Goal: Transaction & Acquisition: Purchase product/service

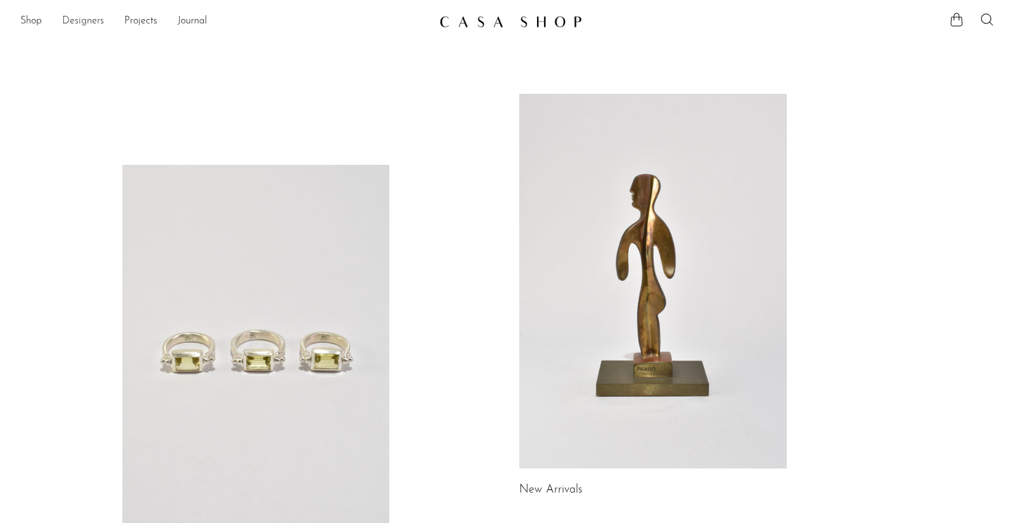
click at [87, 22] on link "Designers" at bounding box center [83, 21] width 42 height 16
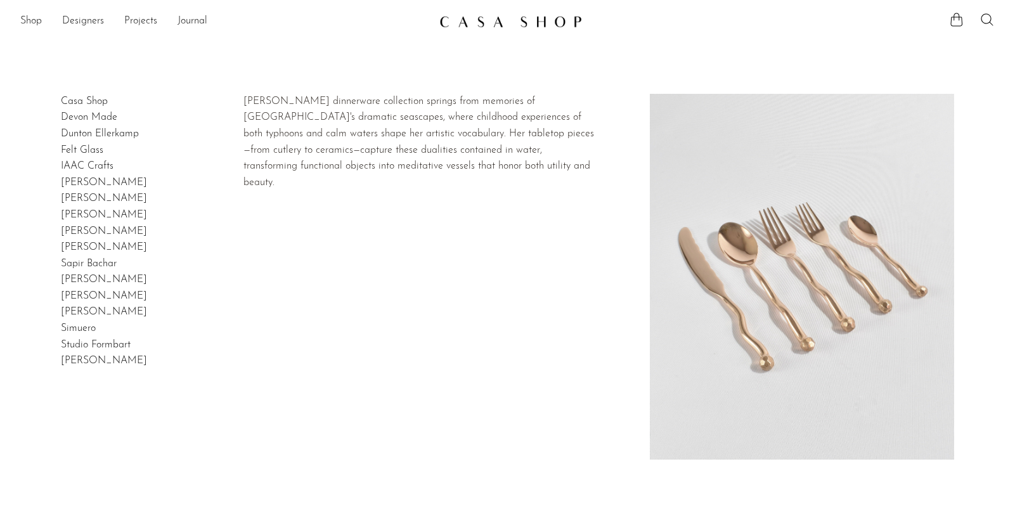
click at [91, 182] on link "[PERSON_NAME]" at bounding box center [104, 182] width 86 height 10
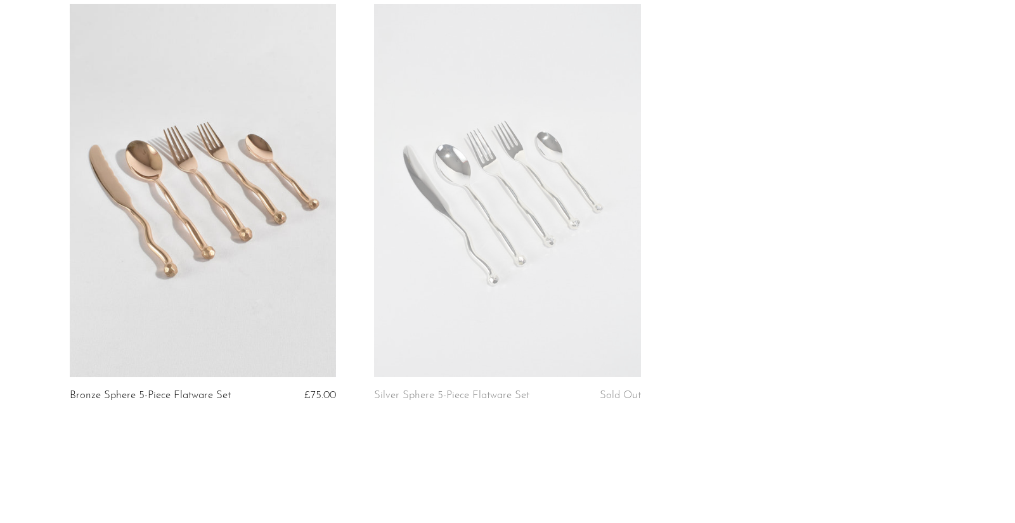
scroll to position [183, 0]
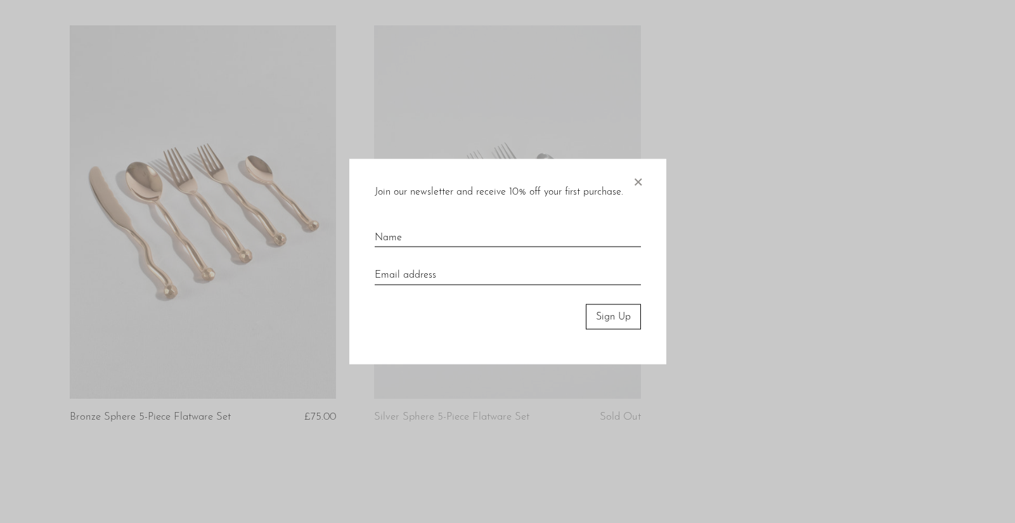
click at [640, 180] on span "×" at bounding box center [637, 178] width 13 height 41
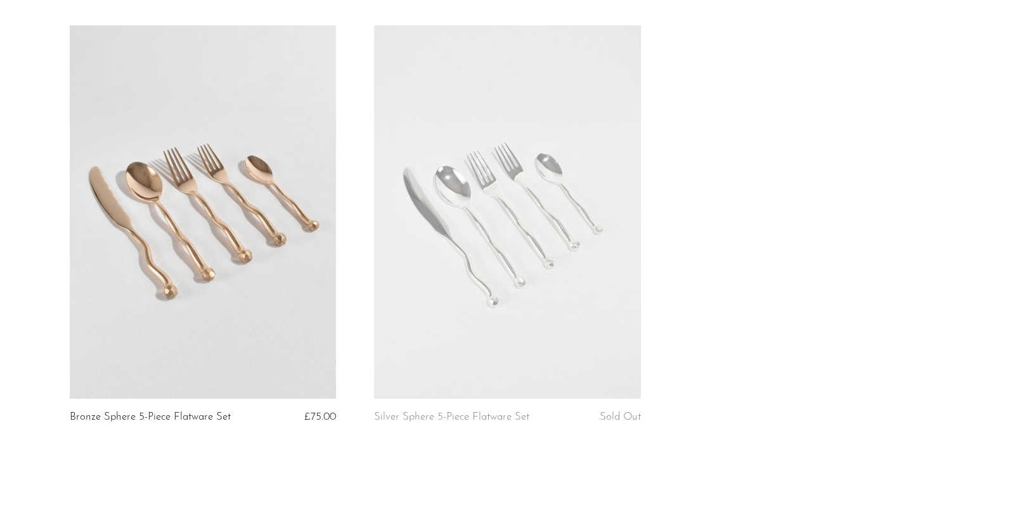
click at [269, 201] on link at bounding box center [203, 211] width 266 height 373
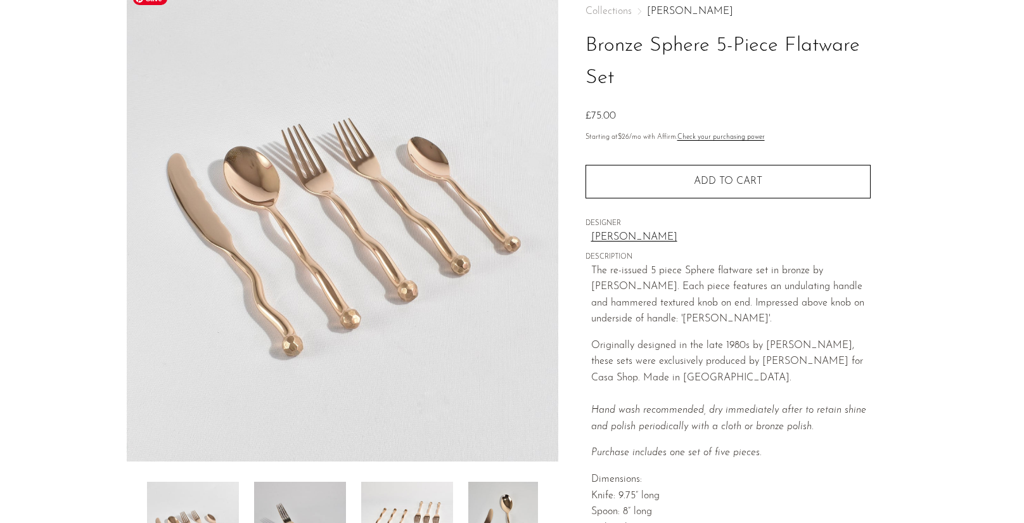
scroll to position [70, 0]
